Goal: Information Seeking & Learning: Learn about a topic

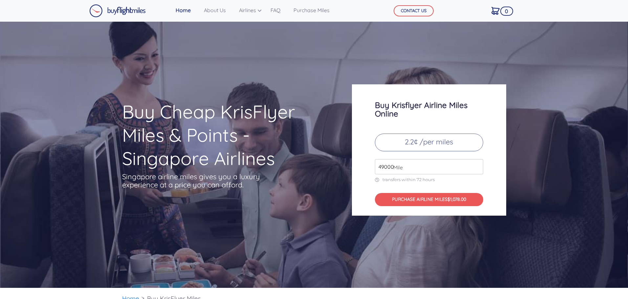
click at [420, 170] on input "49000" at bounding box center [429, 166] width 108 height 15
type input "500"
click at [131, 9] on img at bounding box center [117, 10] width 57 height 13
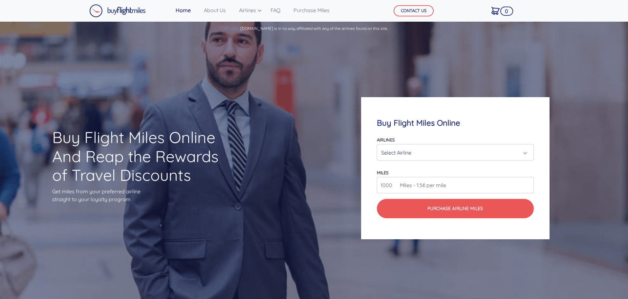
click at [475, 151] on div "Select Airline" at bounding box center [453, 153] width 144 height 12
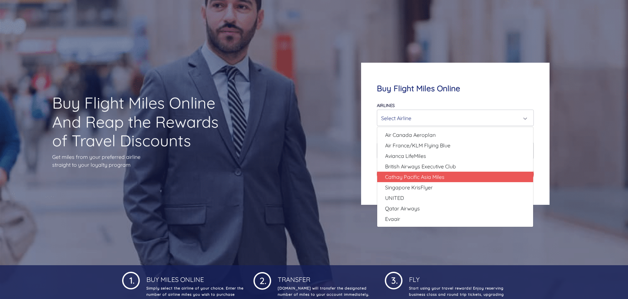
scroll to position [33, 0]
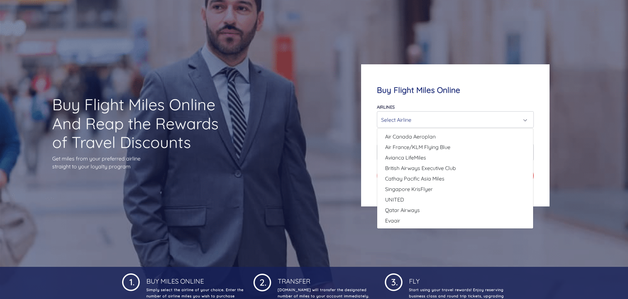
click at [566, 161] on div "Buy Flight Miles Online Airlines Air Canada Aeroplan Air France/KLM Flying Blue…" at bounding box center [455, 135] width 251 height 205
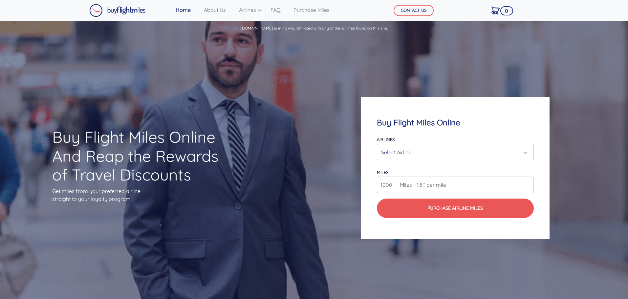
scroll to position [0, 0]
